Goal: Use online tool/utility: Utilize a website feature to perform a specific function

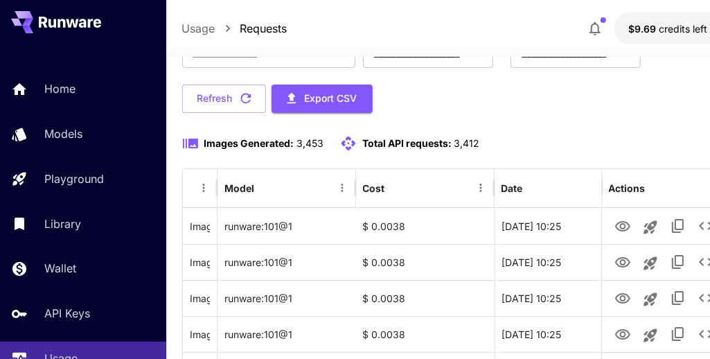
scroll to position [109, 0]
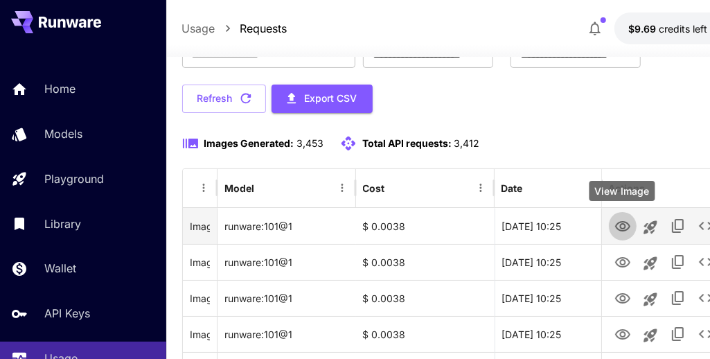
click at [621, 229] on icon "View Image" at bounding box center [622, 226] width 15 height 10
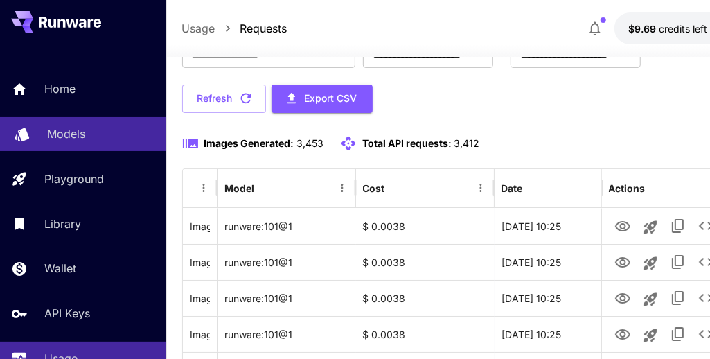
click at [75, 134] on p "Models" at bounding box center [66, 133] width 38 height 17
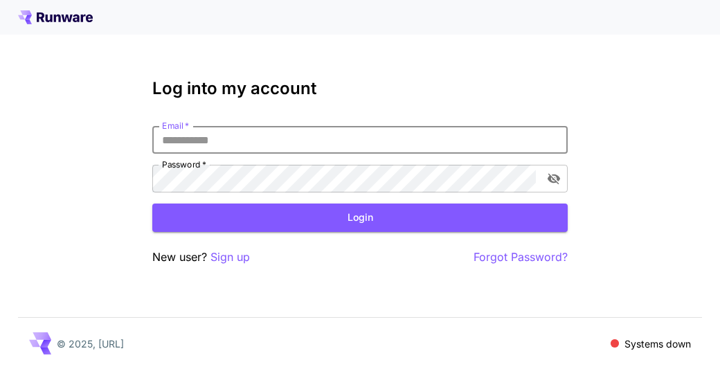
click at [197, 141] on input "Email   *" at bounding box center [360, 140] width 416 height 28
type input "**********"
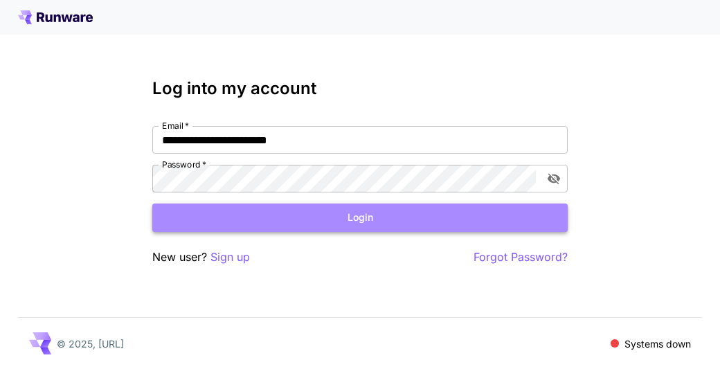
click at [314, 214] on button "Login" at bounding box center [360, 218] width 416 height 28
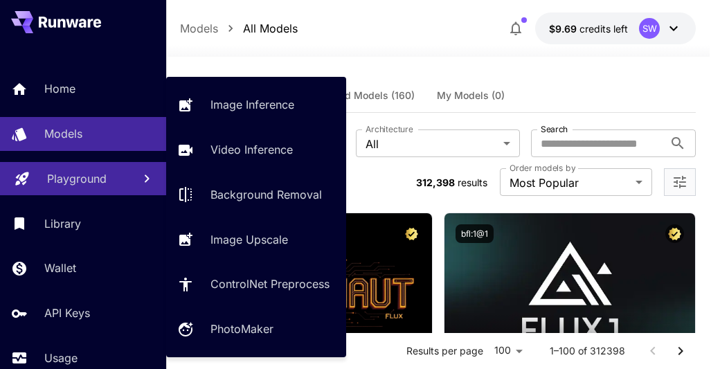
click at [96, 171] on p "Playground" at bounding box center [77, 178] width 60 height 17
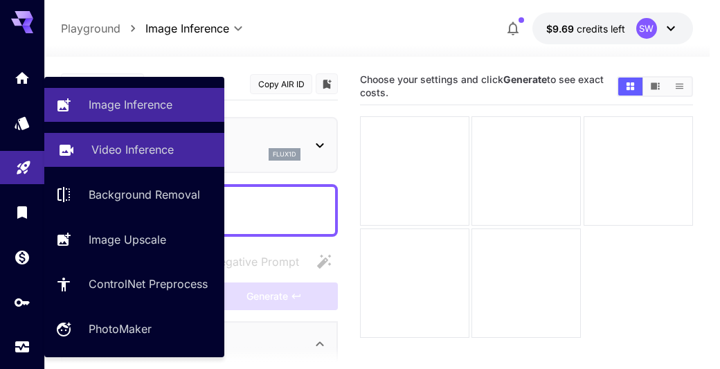
type input "**********"
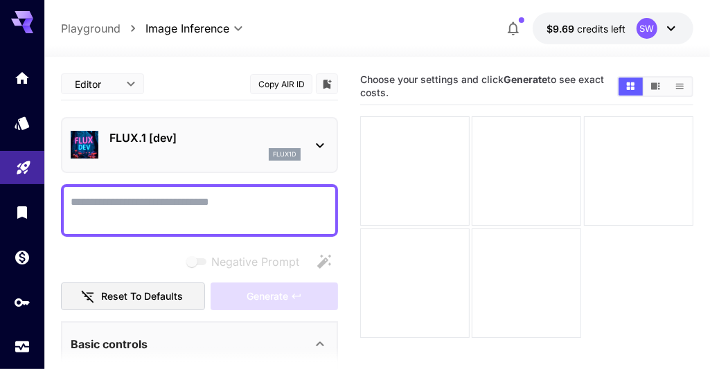
click at [319, 141] on icon at bounding box center [320, 145] width 17 height 17
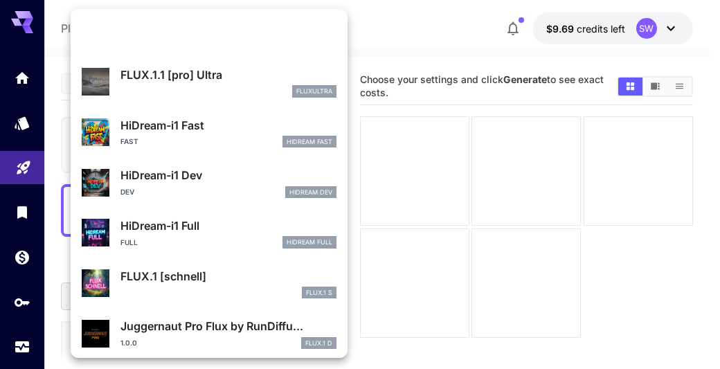
scroll to position [1019, 0]
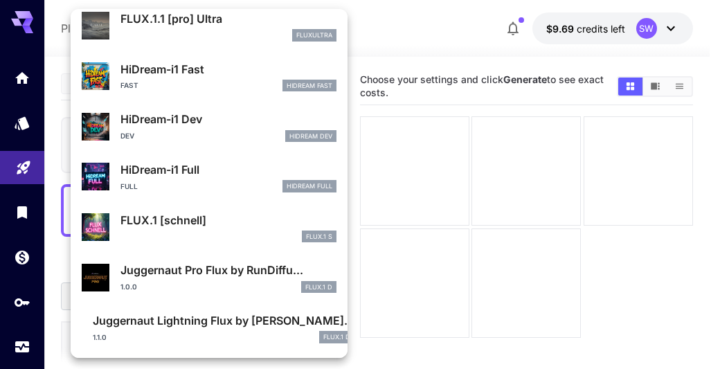
click at [364, 41] on div at bounding box center [360, 184] width 720 height 369
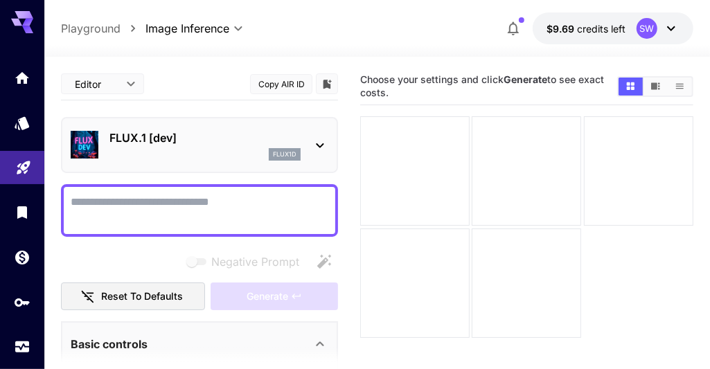
click at [322, 143] on icon at bounding box center [320, 145] width 17 height 17
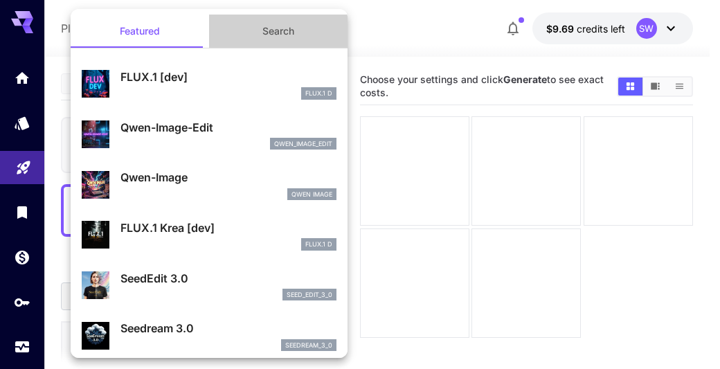
click at [293, 36] on button "Search" at bounding box center [278, 31] width 139 height 33
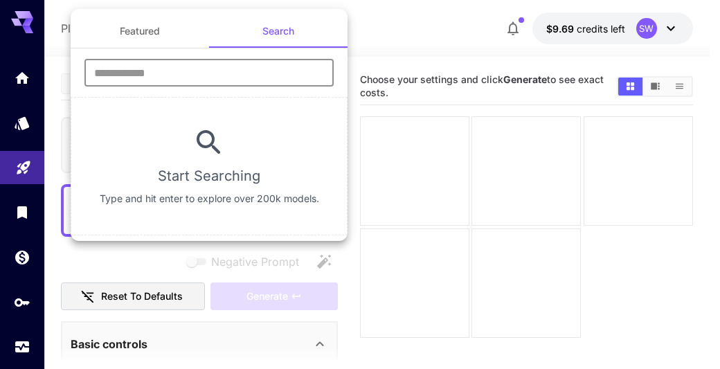
click at [254, 76] on input "text" at bounding box center [209, 73] width 249 height 28
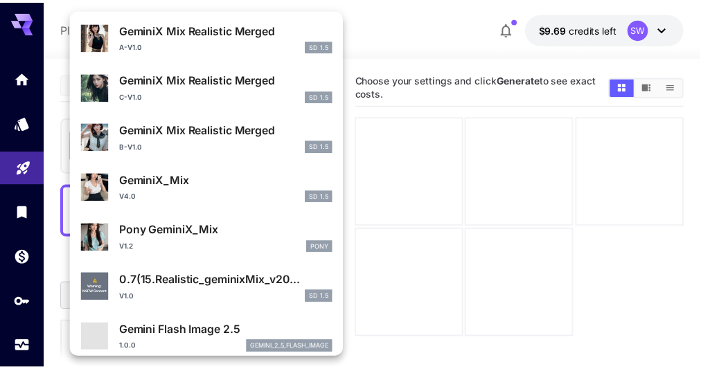
scroll to position [299, 0]
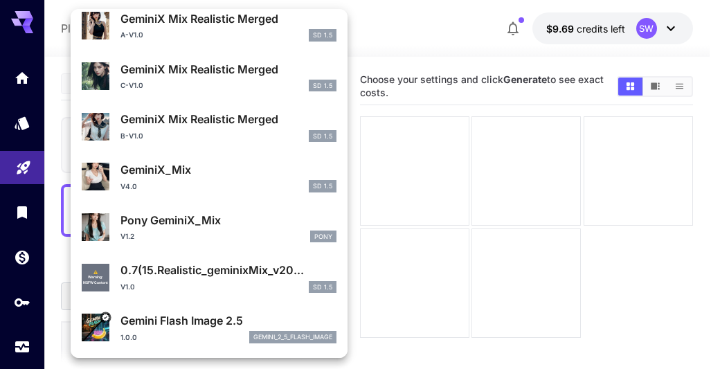
type input "******"
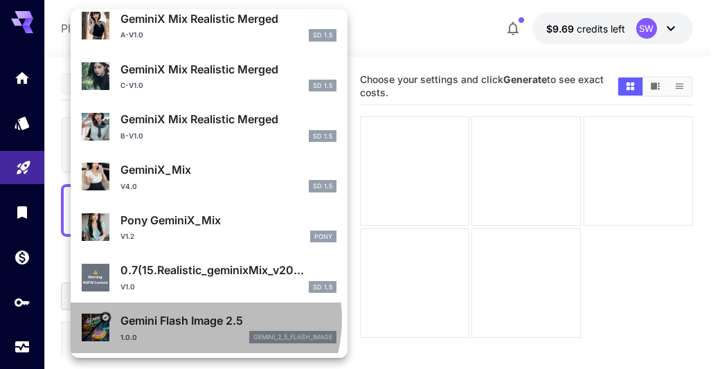
click at [196, 319] on p "Gemini Flash Image 2.5" at bounding box center [229, 320] width 216 height 17
type input "**"
type input "***"
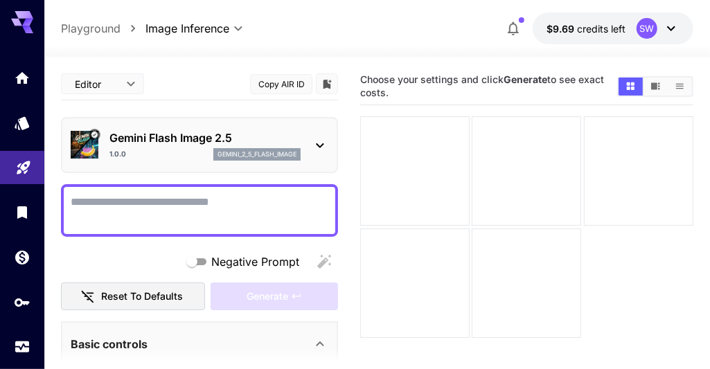
click at [267, 206] on textarea "Negative Prompt" at bounding box center [200, 210] width 258 height 33
paste textarea "**********"
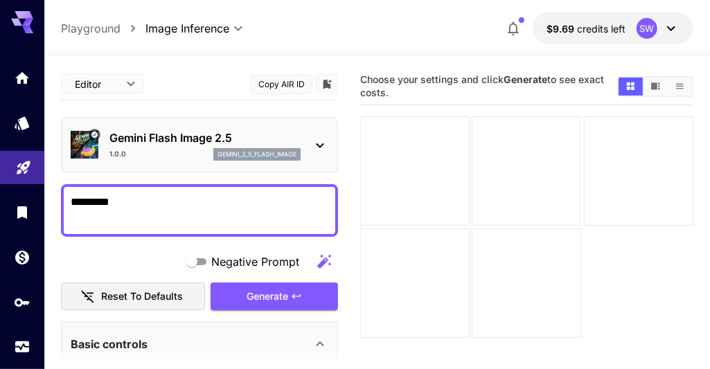
type textarea "*********"
click at [150, 199] on textarea "**********" at bounding box center [200, 210] width 258 height 33
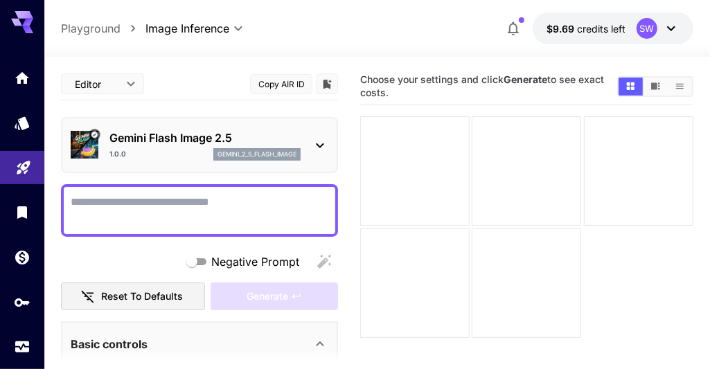
paste textarea "**********"
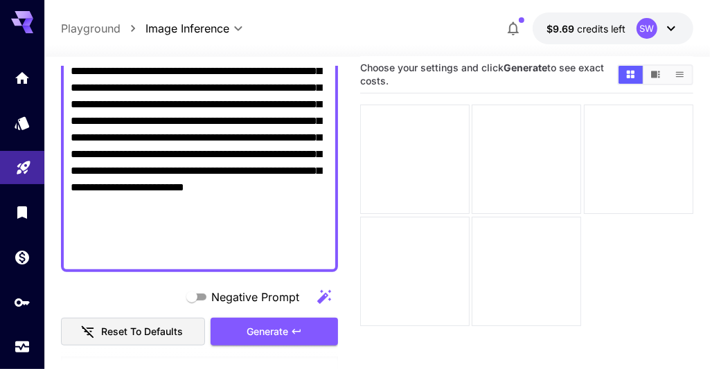
scroll to position [366, 0]
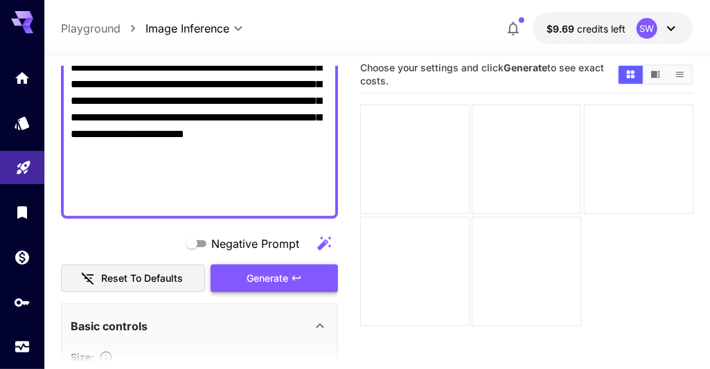
type textarea "**********"
click at [287, 276] on span "Generate" at bounding box center [268, 278] width 42 height 17
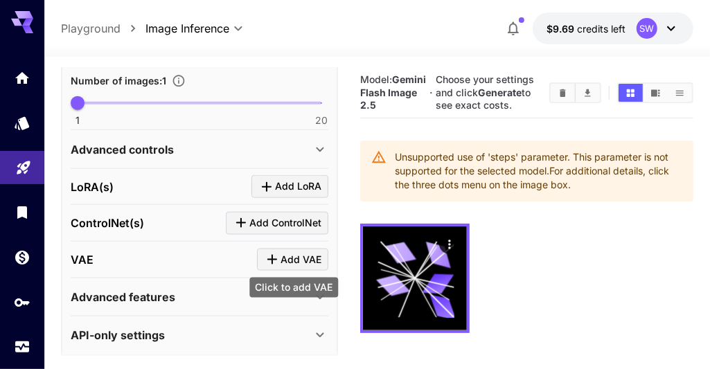
scroll to position [803, 0]
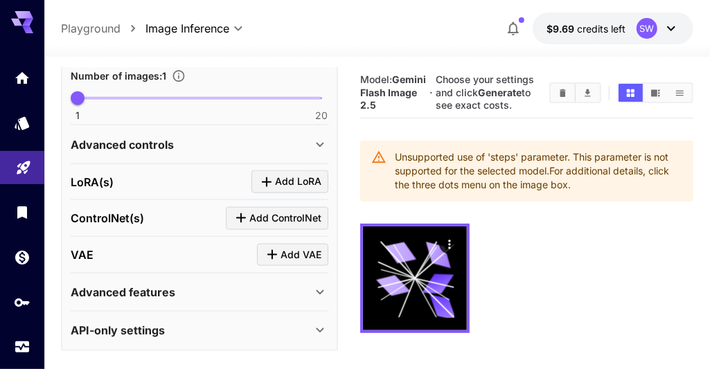
click at [322, 284] on icon at bounding box center [320, 292] width 17 height 17
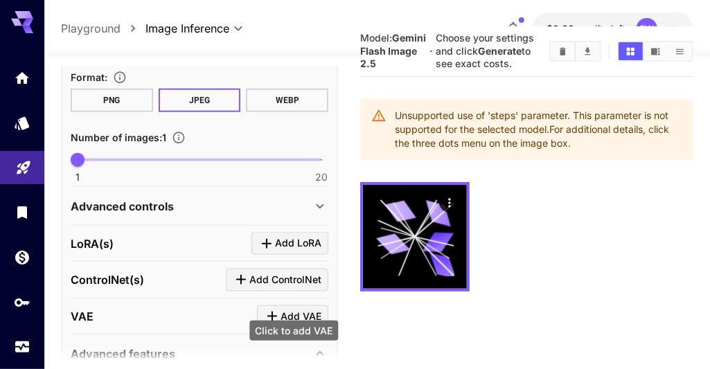
scroll to position [739, 0]
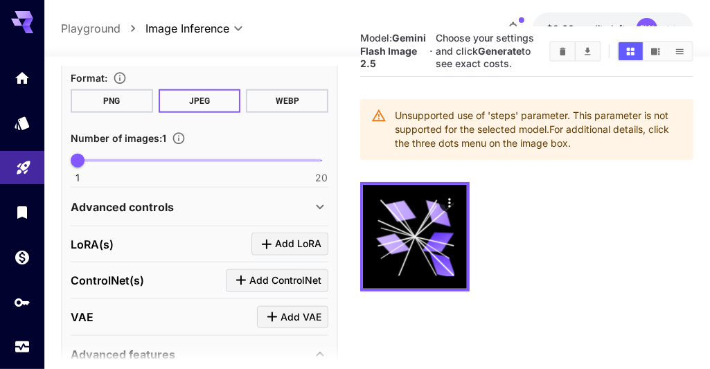
click at [318, 203] on icon at bounding box center [320, 207] width 17 height 17
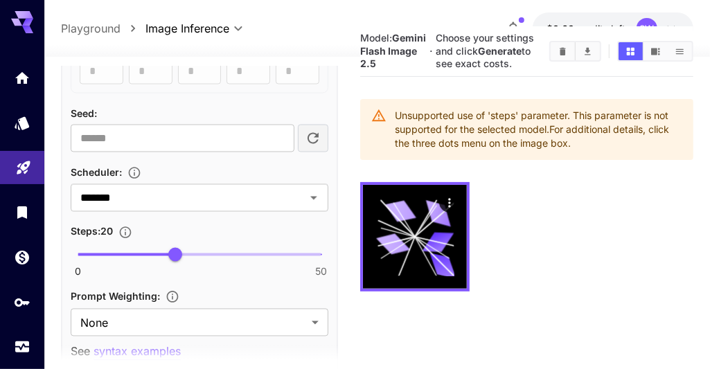
scroll to position [1158, 0]
type input "*"
type input "*******"
drag, startPoint x: 179, startPoint y: 247, endPoint x: 72, endPoint y: 249, distance: 107.4
click at [72, 249] on span "0" at bounding box center [78, 254] width 14 height 14
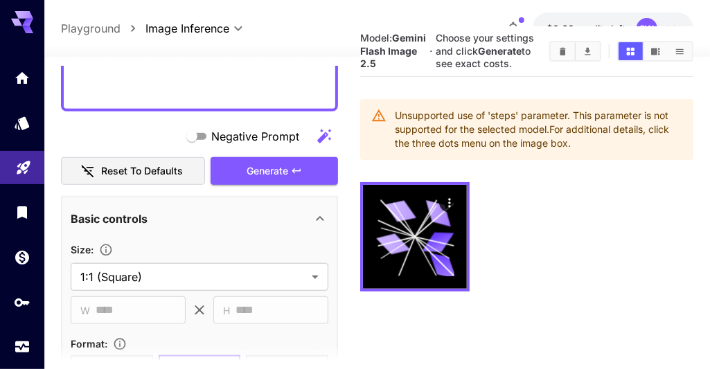
scroll to position [472, 0]
click at [282, 171] on span "Generate" at bounding box center [268, 171] width 42 height 17
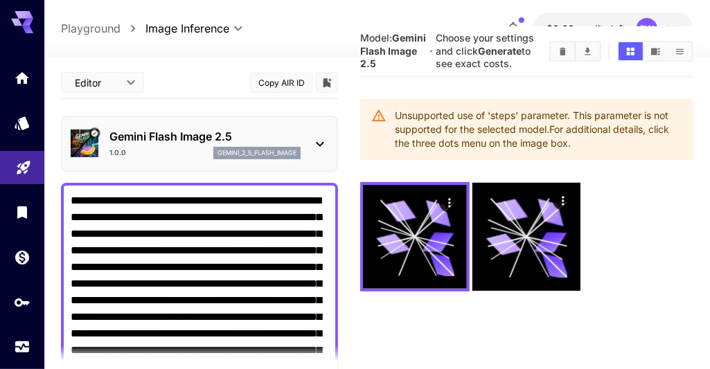
scroll to position [0, 0]
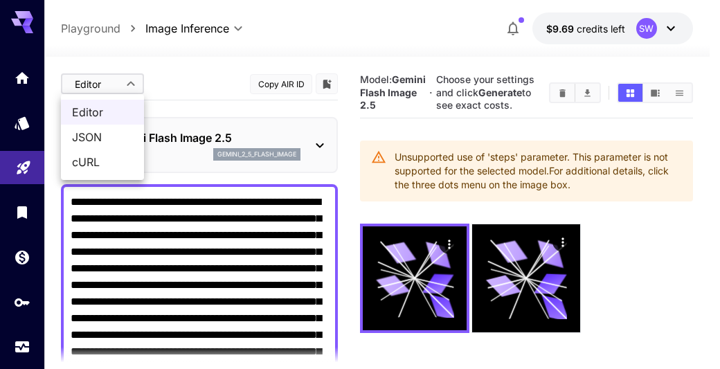
click at [132, 87] on body "**********" at bounding box center [360, 239] width 720 height 479
click at [109, 134] on span "JSON" at bounding box center [102, 137] width 61 height 17
type input "****"
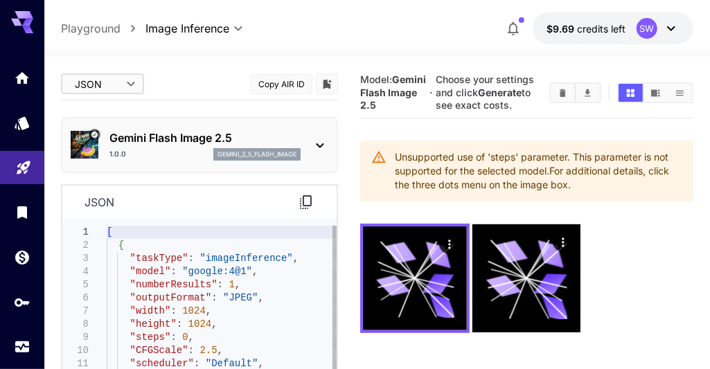
type textarea "**********"
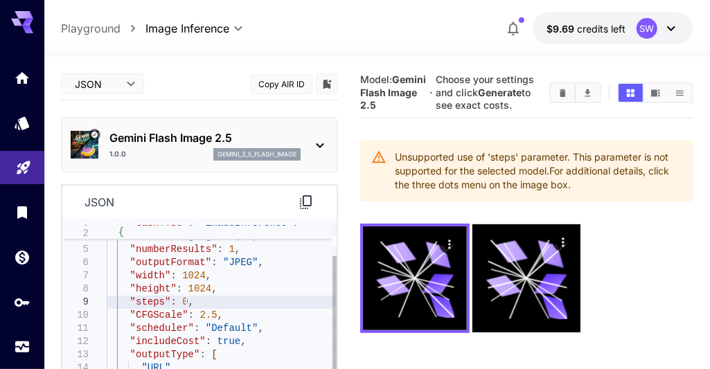
click at [201, 305] on div ""taskType" : "imageInference" , "model" : "google:4@1" , "numberResults" : 1 , …" at bounding box center [222, 348] width 230 height 316
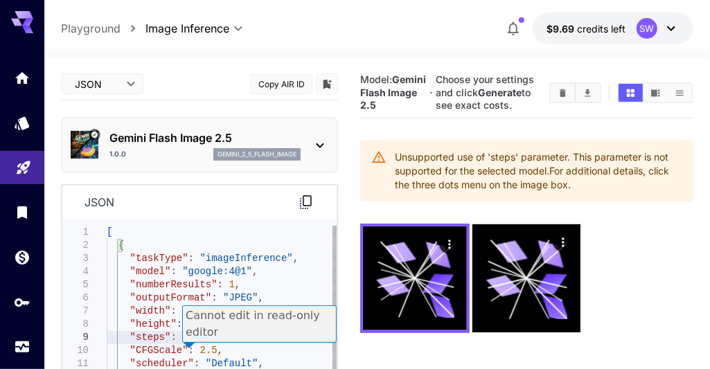
click at [289, 331] on p "Cannot edit in read-only editor" at bounding box center [260, 324] width 148 height 33
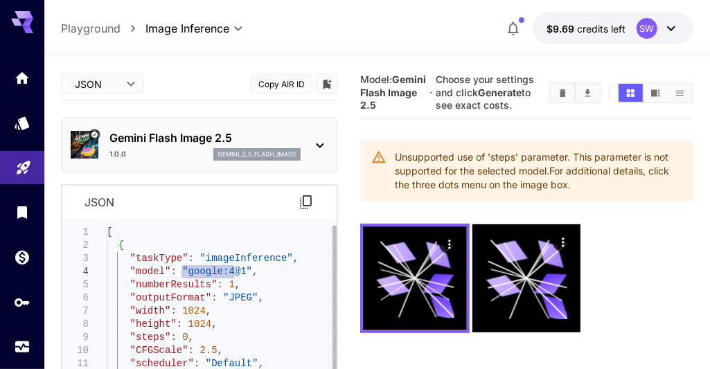
drag, startPoint x: 183, startPoint y: 273, endPoint x: 233, endPoint y: 272, distance: 50.6
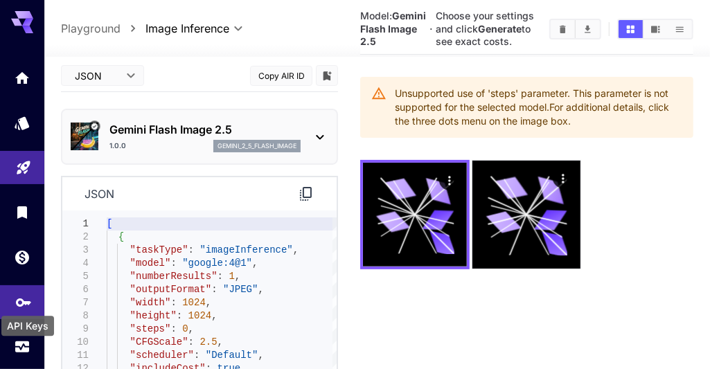
scroll to position [75, 0]
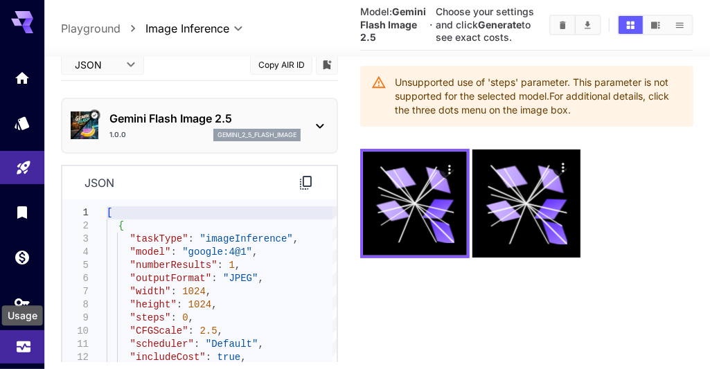
click at [24, 348] on icon "Usage" at bounding box center [23, 343] width 17 height 17
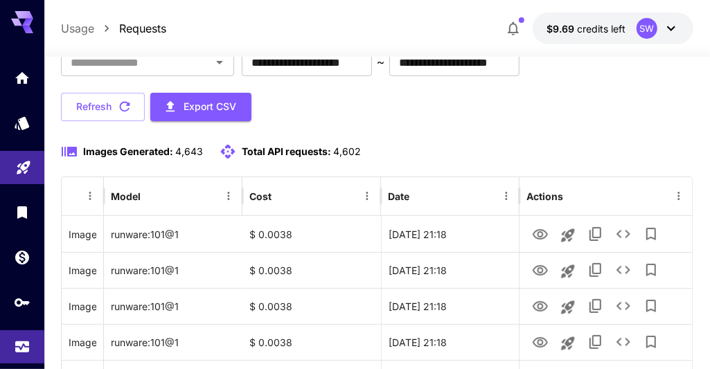
scroll to position [112, 0]
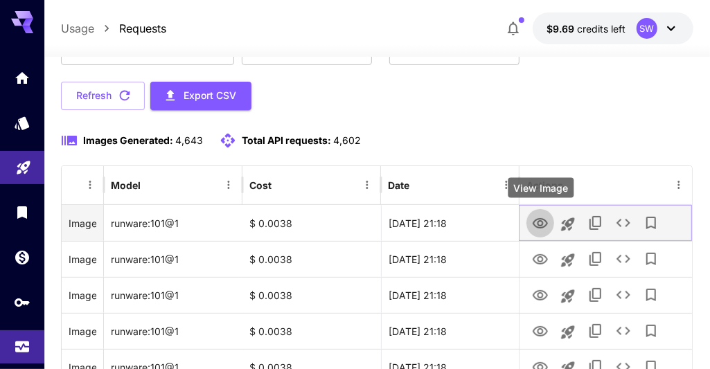
click at [533, 218] on icon "View Image" at bounding box center [540, 223] width 17 height 17
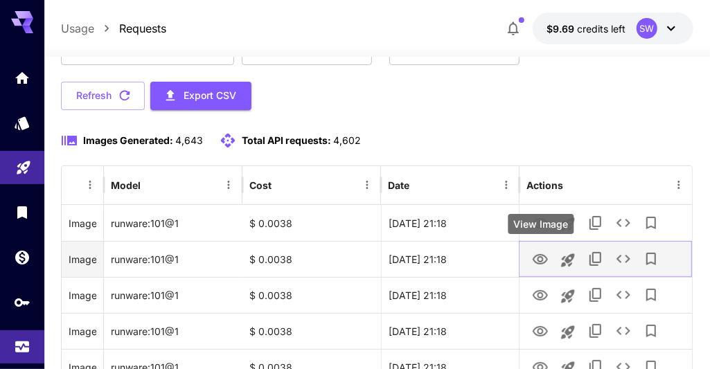
click at [539, 256] on icon "View Image" at bounding box center [540, 259] width 15 height 10
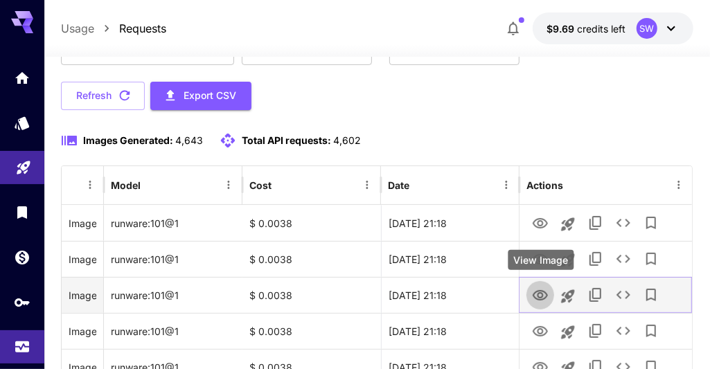
click at [539, 290] on icon "View Image" at bounding box center [540, 295] width 15 height 10
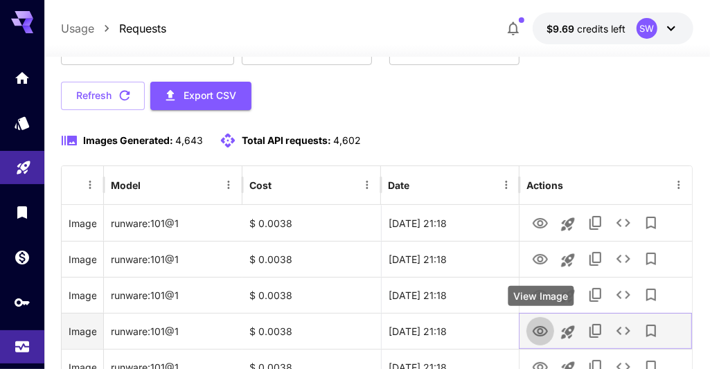
click at [541, 331] on icon "View Image" at bounding box center [540, 331] width 17 height 17
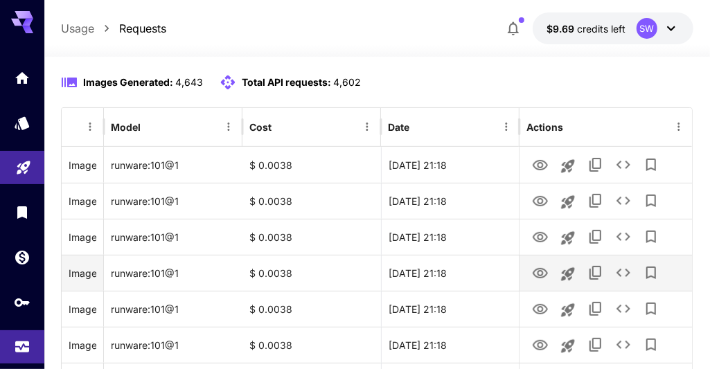
scroll to position [227, 0]
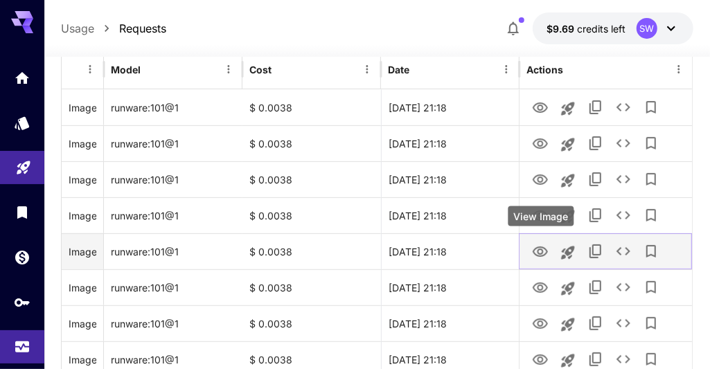
click at [544, 247] on icon "View Image" at bounding box center [540, 252] width 15 height 10
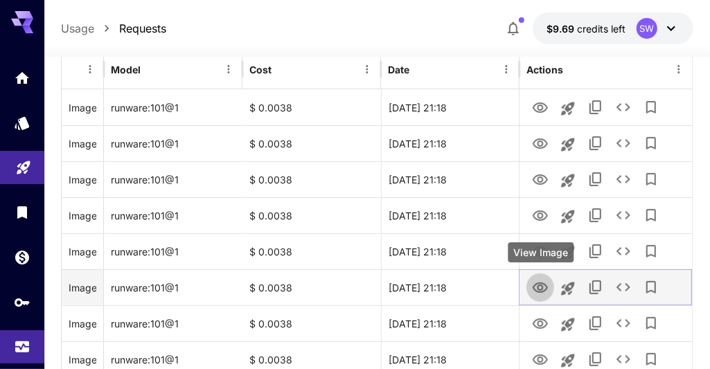
click at [541, 281] on icon "View Image" at bounding box center [540, 288] width 17 height 17
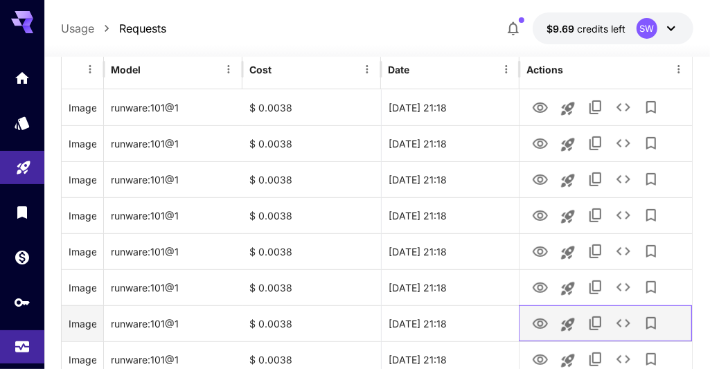
click at [538, 337] on div at bounding box center [605, 323] width 159 height 35
click at [540, 319] on icon "View Image" at bounding box center [540, 324] width 17 height 17
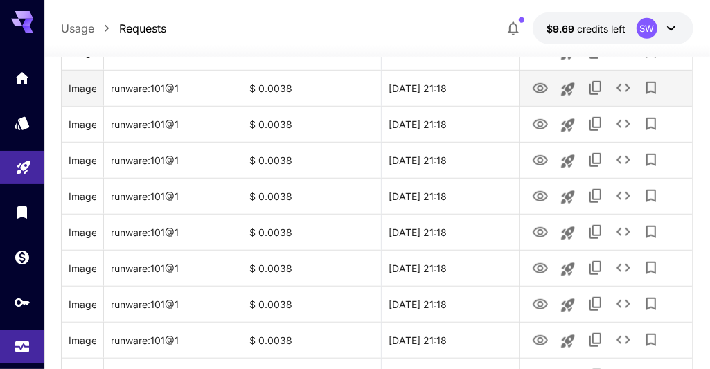
scroll to position [466, 0]
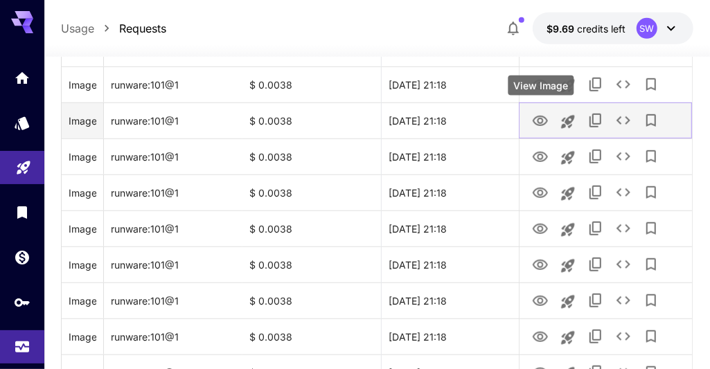
click at [542, 120] on icon "View Image" at bounding box center [540, 121] width 17 height 17
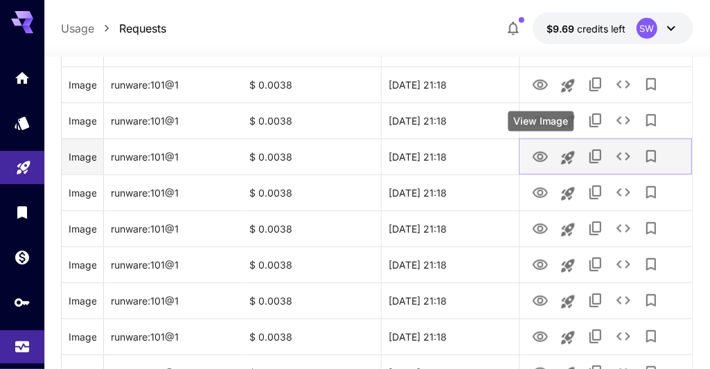
click at [531, 152] on button "View Image" at bounding box center [540, 156] width 28 height 28
click at [537, 157] on icon "View Image" at bounding box center [540, 157] width 17 height 17
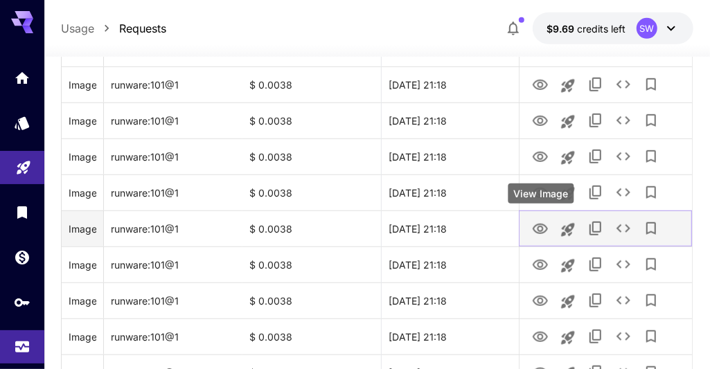
click at [537, 231] on icon "View Image" at bounding box center [540, 229] width 17 height 17
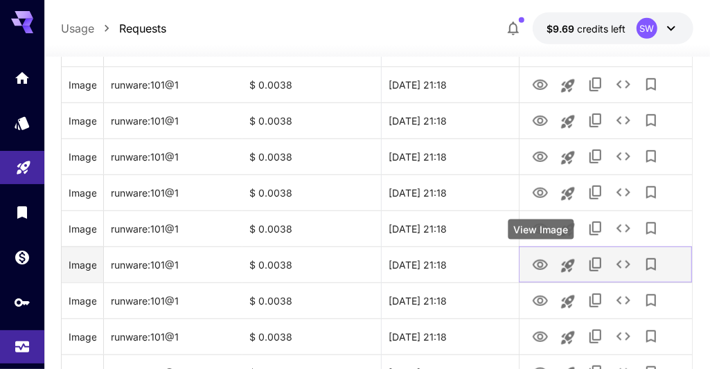
click at [539, 261] on icon "View Image" at bounding box center [540, 265] width 15 height 10
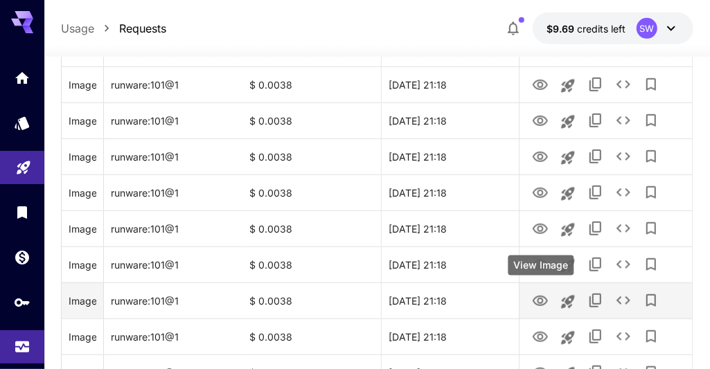
scroll to position [471, 0]
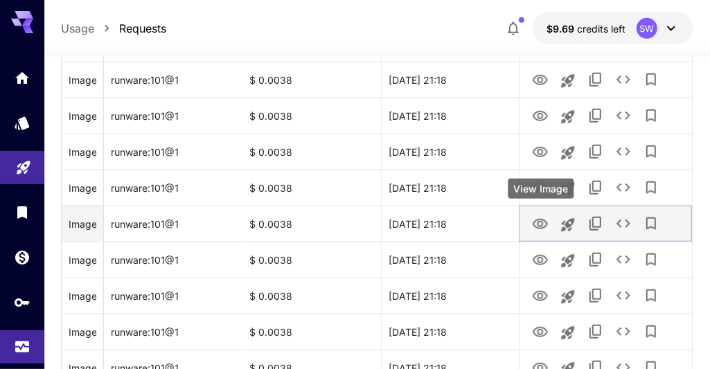
click at [538, 222] on icon "View Image" at bounding box center [540, 224] width 15 height 10
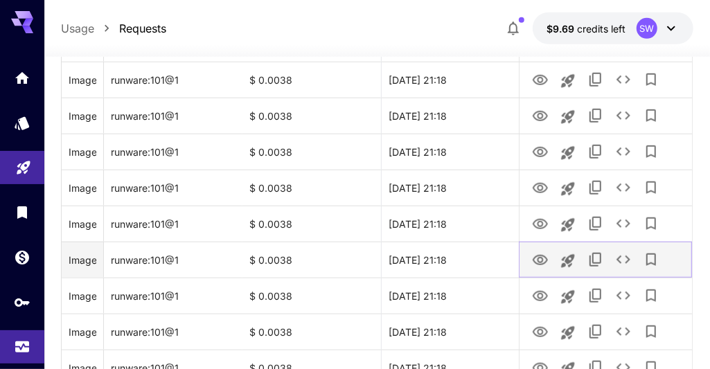
click at [540, 263] on icon "View Image" at bounding box center [540, 260] width 17 height 17
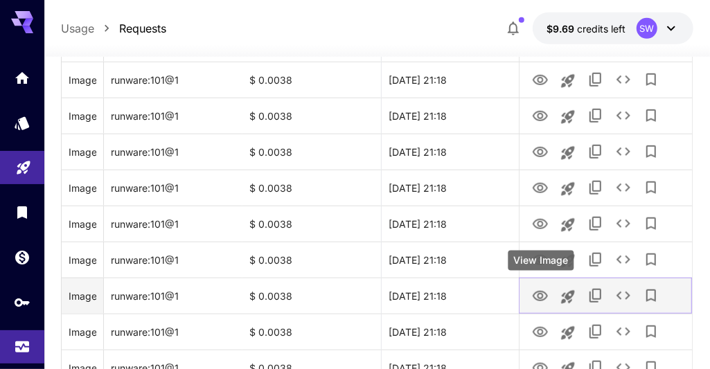
click at [541, 297] on icon "View Image" at bounding box center [540, 296] width 15 height 10
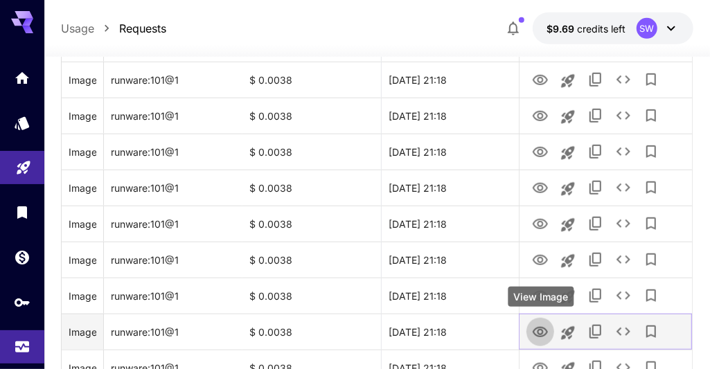
click at [540, 324] on icon "View Image" at bounding box center [540, 332] width 17 height 17
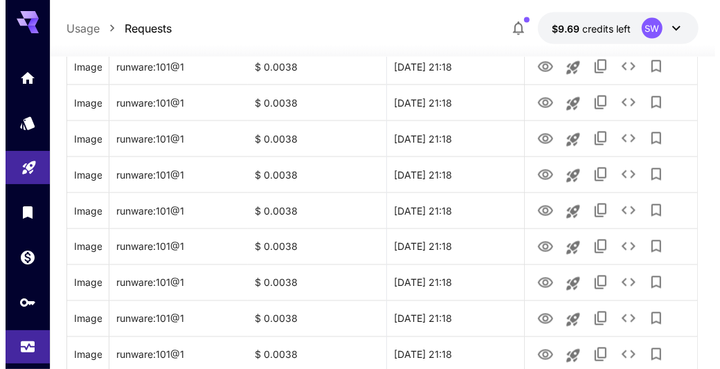
scroll to position [1027, 0]
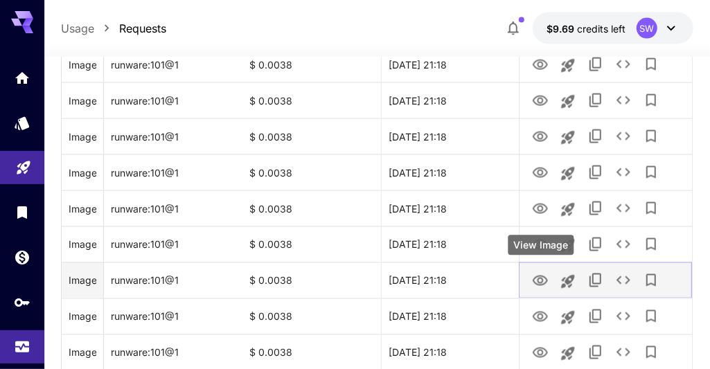
click at [538, 283] on icon "View Image" at bounding box center [540, 281] width 15 height 10
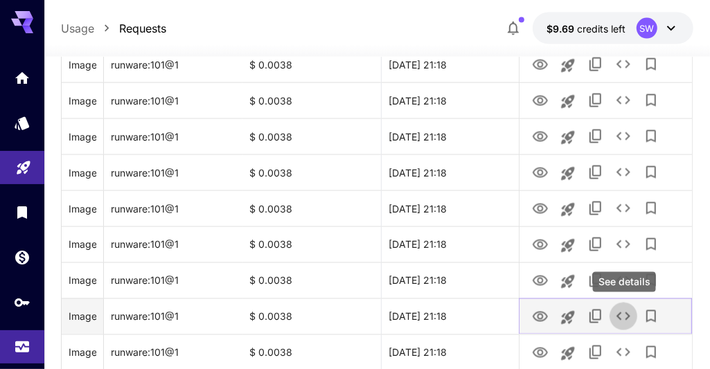
click at [623, 314] on icon "See details" at bounding box center [623, 316] width 17 height 17
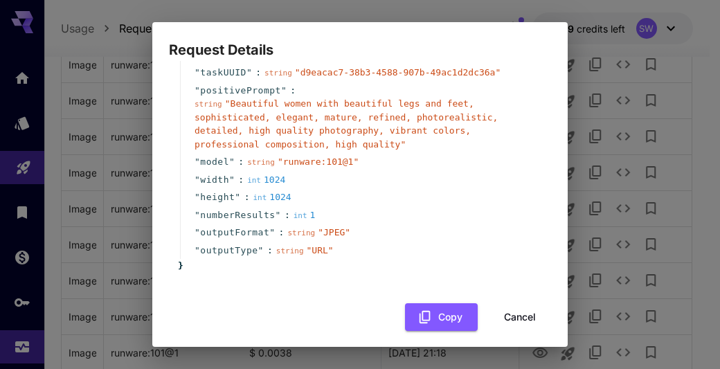
scroll to position [51, 0]
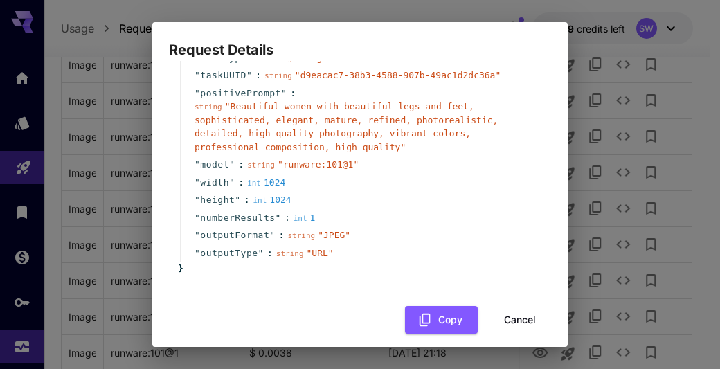
click at [455, 190] on div "" width " : int 1024" at bounding box center [362, 183] width 364 height 18
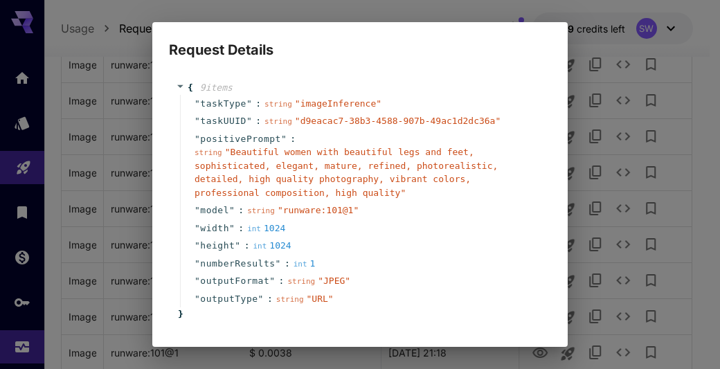
scroll to position [0, 0]
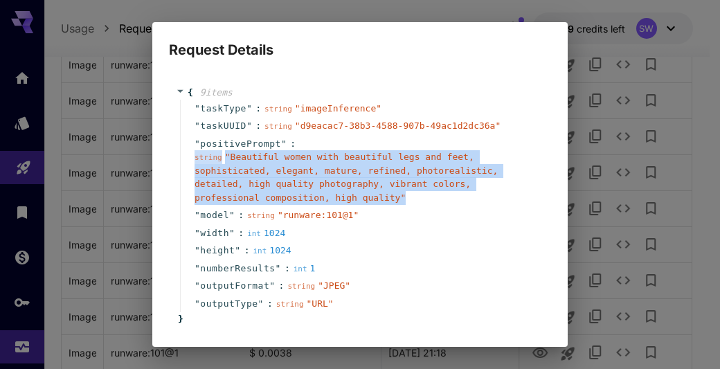
drag, startPoint x: 289, startPoint y: 196, endPoint x: 190, endPoint y: 157, distance: 106.0
click at [190, 157] on div "" positivePrompt " : string " Beautiful women with beautiful legs and feet, sop…" at bounding box center [362, 171] width 364 height 72
copy div "string " Beautiful women with beautiful legs and feet, sophisticated, elegant, …"
